Goal: Use online tool/utility: Use online tool/utility

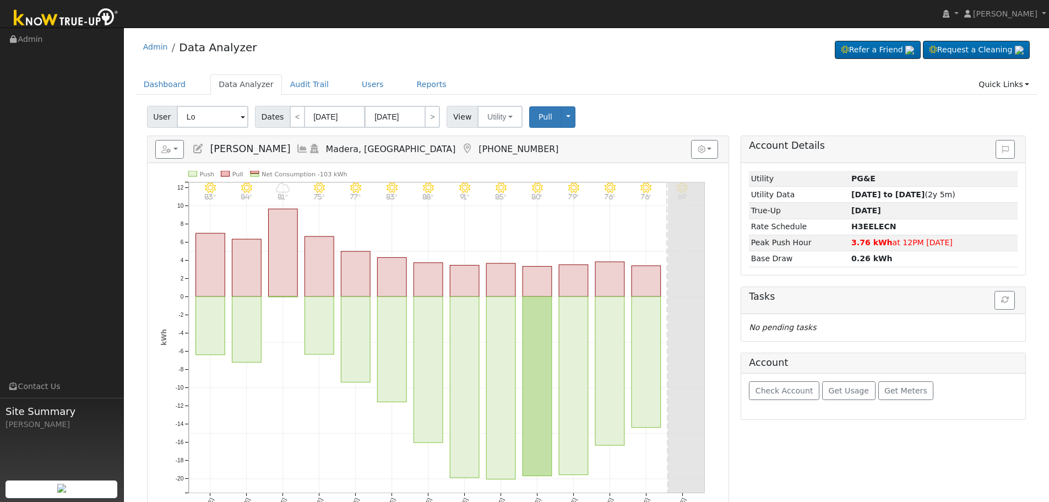
type input "L"
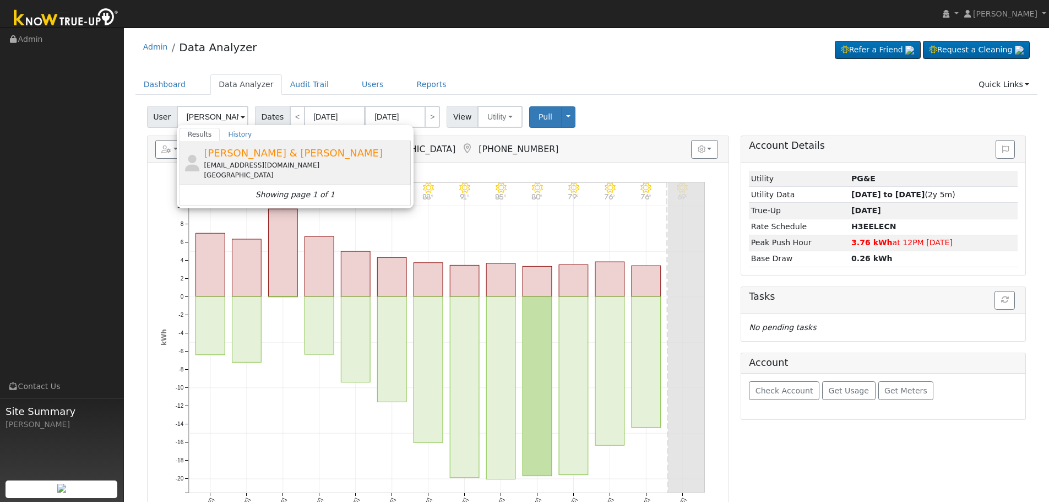
click at [274, 153] on span "[PERSON_NAME] & [PERSON_NAME]" at bounding box center [293, 153] width 179 height 12
type input "[PERSON_NAME] & [PERSON_NAME]"
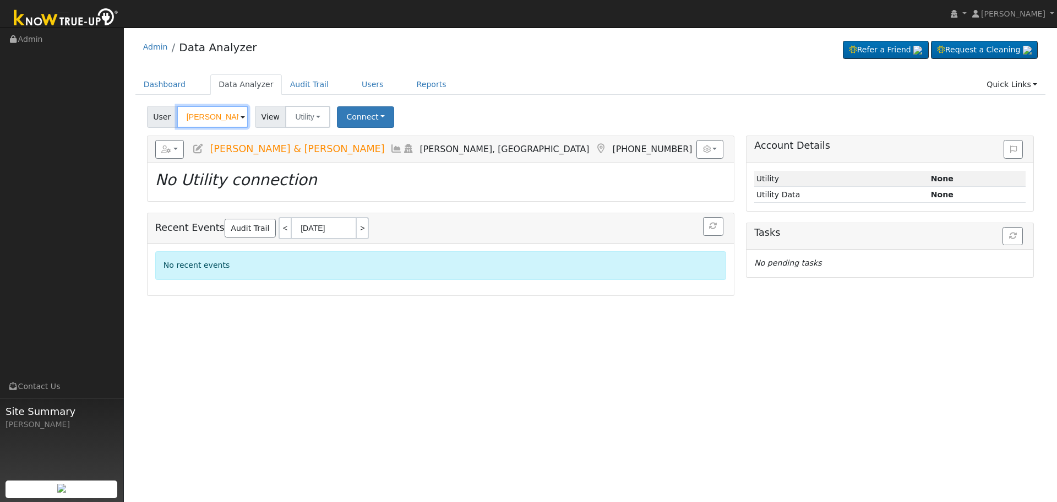
click at [226, 120] on input "[PERSON_NAME] & [PERSON_NAME]" at bounding box center [213, 117] width 72 height 22
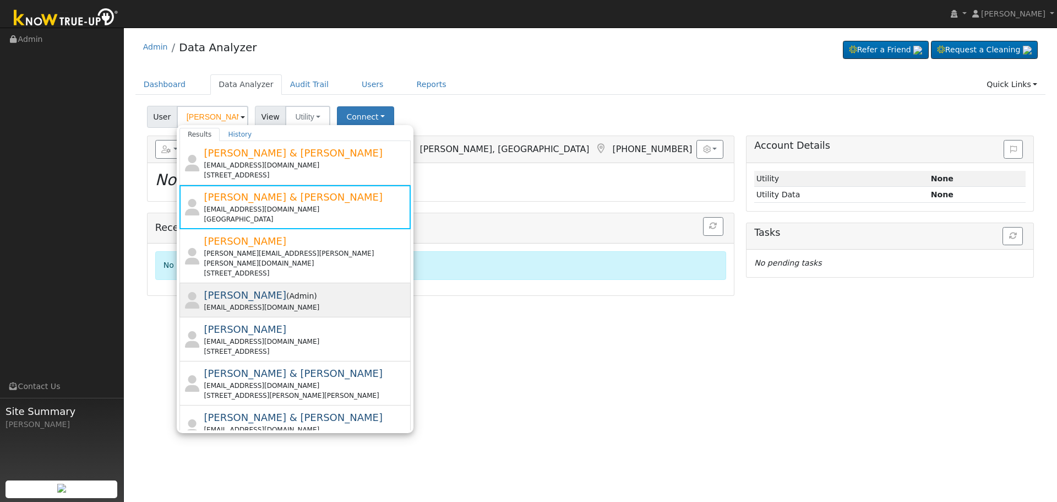
click at [289, 291] on span "Admin" at bounding box center [301, 295] width 25 height 9
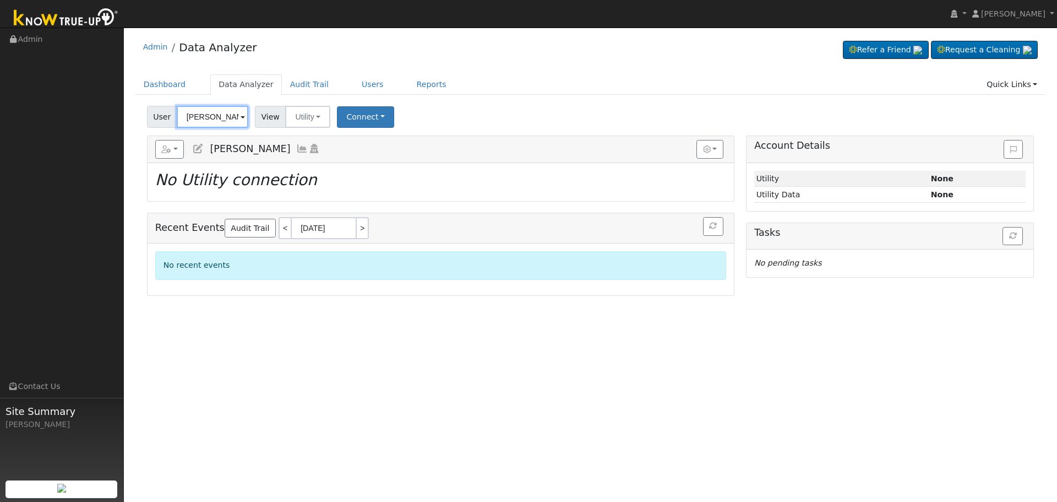
click at [229, 117] on input "[PERSON_NAME]" at bounding box center [213, 117] width 72 height 22
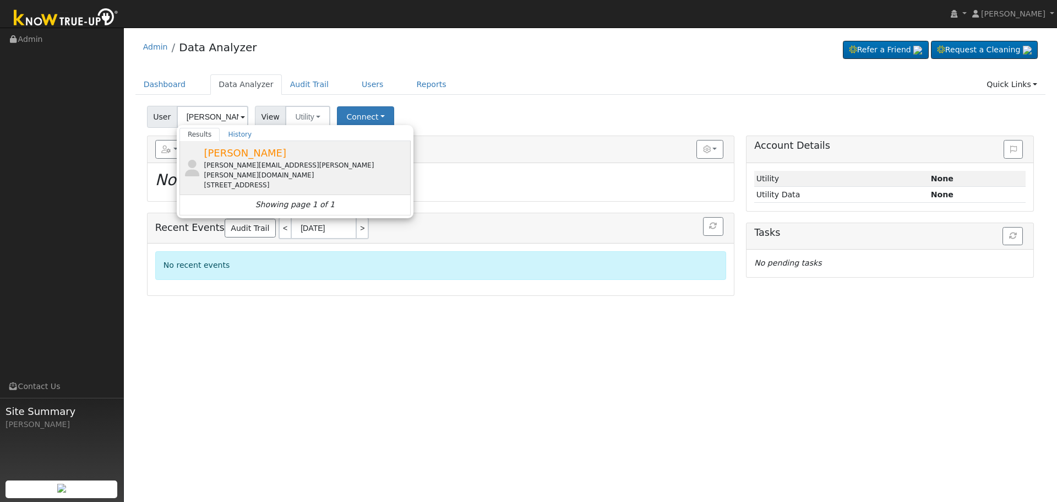
click at [289, 164] on div "[PERSON_NAME][EMAIL_ADDRESS][PERSON_NAME][PERSON_NAME][DOMAIN_NAME]" at bounding box center [306, 170] width 204 height 20
type input "[PERSON_NAME]"
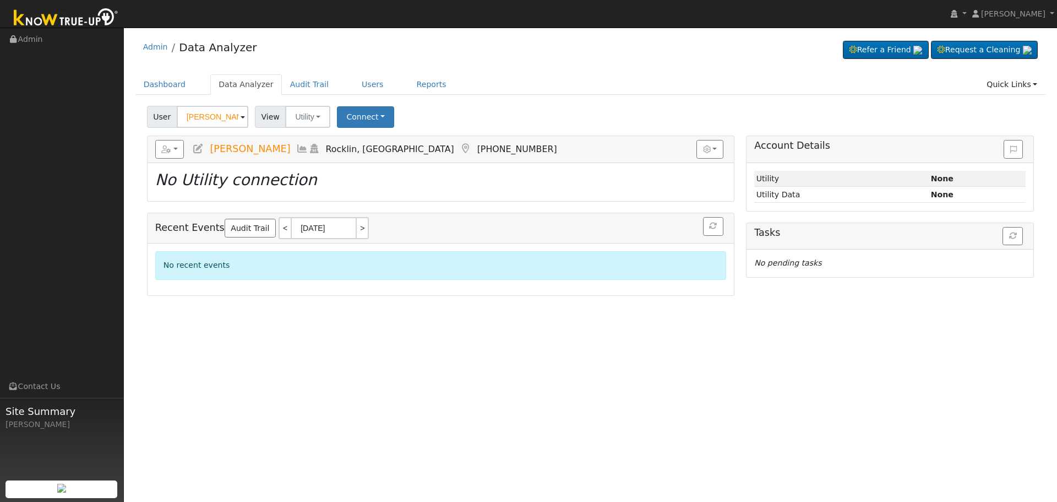
click at [296, 149] on icon at bounding box center [302, 149] width 12 height 10
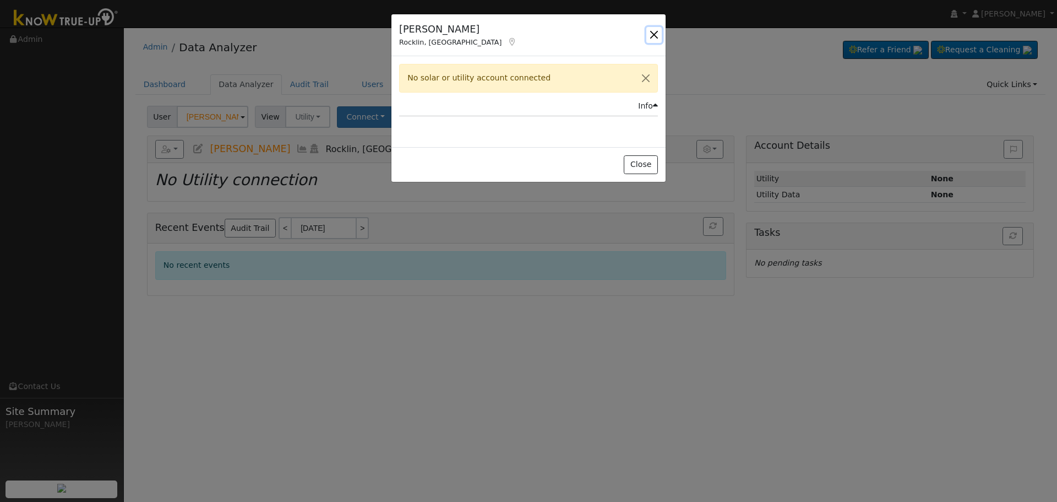
click at [651, 41] on button "button" at bounding box center [653, 34] width 15 height 15
